Goal: Entertainment & Leisure: Consume media (video, audio)

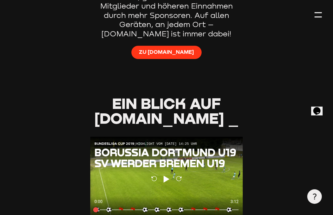
scroll to position [412, 0]
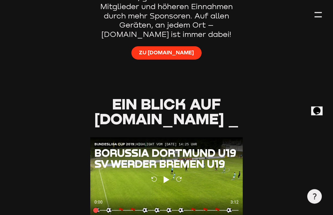
click at [313, 13] on div at bounding box center [318, 14] width 7 height 7
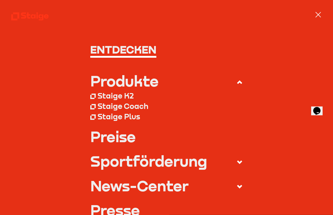
scroll to position [412, 0]
click at [313, 17] on div at bounding box center [318, 14] width 7 height 7
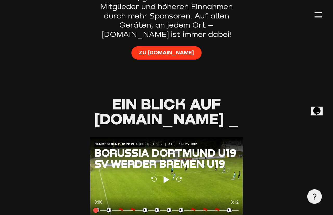
click at [313, 17] on div at bounding box center [318, 14] width 7 height 7
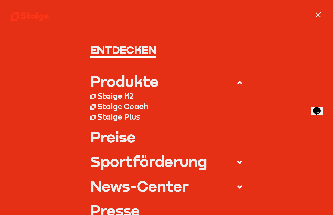
click at [313, 16] on div at bounding box center [318, 14] width 7 height 7
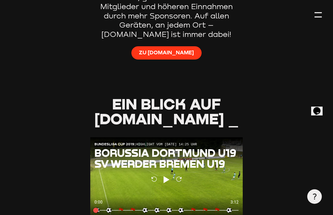
click at [313, 199] on icon at bounding box center [315, 197] width 6 height 6
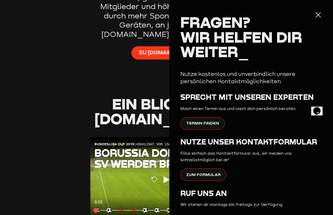
click at [313, 17] on div at bounding box center [318, 14] width 7 height 7
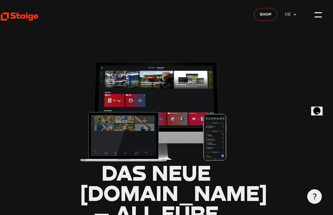
scroll to position [0, 10]
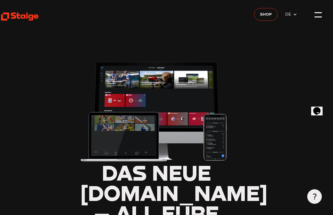
click at [294, 11] on span "DE" at bounding box center [291, 14] width 12 height 7
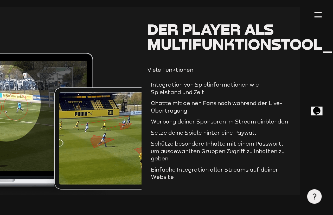
scroll to position [1133, 22]
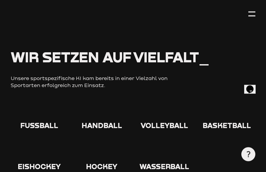
scroll to position [566, 0]
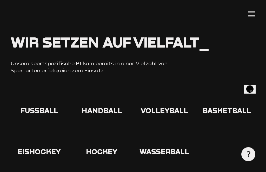
click at [41, 98] on icon at bounding box center [39, 96] width 17 height 17
click at [35, 97] on icon at bounding box center [39, 96] width 17 height 17
click at [38, 96] on icon at bounding box center [39, 96] width 17 height 17
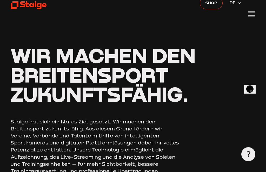
scroll to position [0, 0]
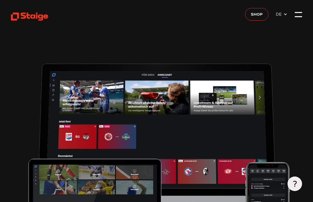
click at [295, 187] on div at bounding box center [294, 183] width 15 height 15
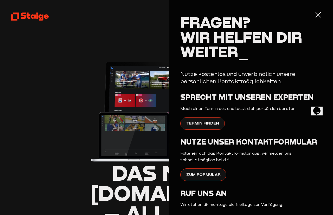
click at [313, 16] on div at bounding box center [318, 14] width 7 height 7
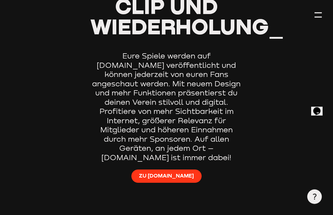
scroll to position [289, 0]
click at [168, 171] on link "Zu [DOMAIN_NAME]" at bounding box center [166, 177] width 70 height 14
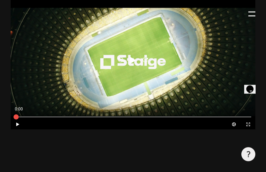
scroll to position [250, 0]
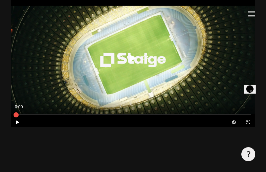
click at [19, 126] on button "Play" at bounding box center [18, 123] width 14 height 10
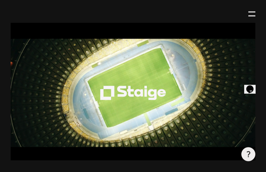
scroll to position [217, 0]
click at [250, 15] on div at bounding box center [252, 14] width 7 height 7
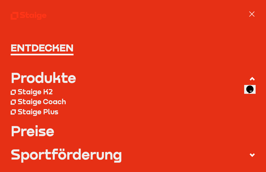
scroll to position [0, 0]
click at [250, 16] on div at bounding box center [252, 13] width 5 height 5
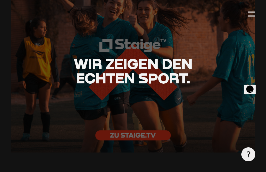
scroll to position [1115, 0]
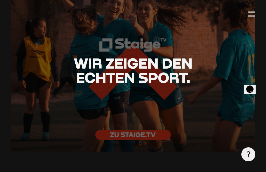
click at [154, 137] on div at bounding box center [133, 70] width 245 height 163
click at [154, 139] on div at bounding box center [133, 70] width 245 height 163
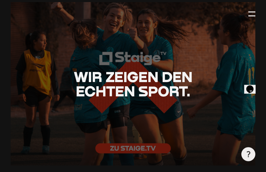
scroll to position [1100, 0]
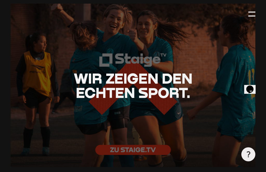
click at [150, 148] on div at bounding box center [133, 85] width 245 height 163
click at [150, 154] on div at bounding box center [133, 85] width 245 height 163
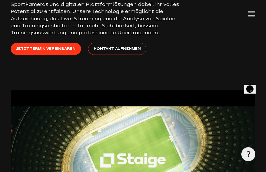
scroll to position [0, 0]
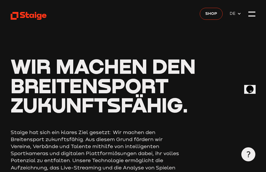
click at [250, 17] on div at bounding box center [252, 16] width 7 height 1
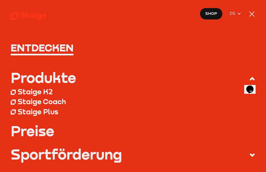
click at [237, 16] on span "DE" at bounding box center [234, 13] width 8 height 6
click at [238, 16] on span "DE" at bounding box center [234, 13] width 8 height 6
